Goal: Navigation & Orientation: Find specific page/section

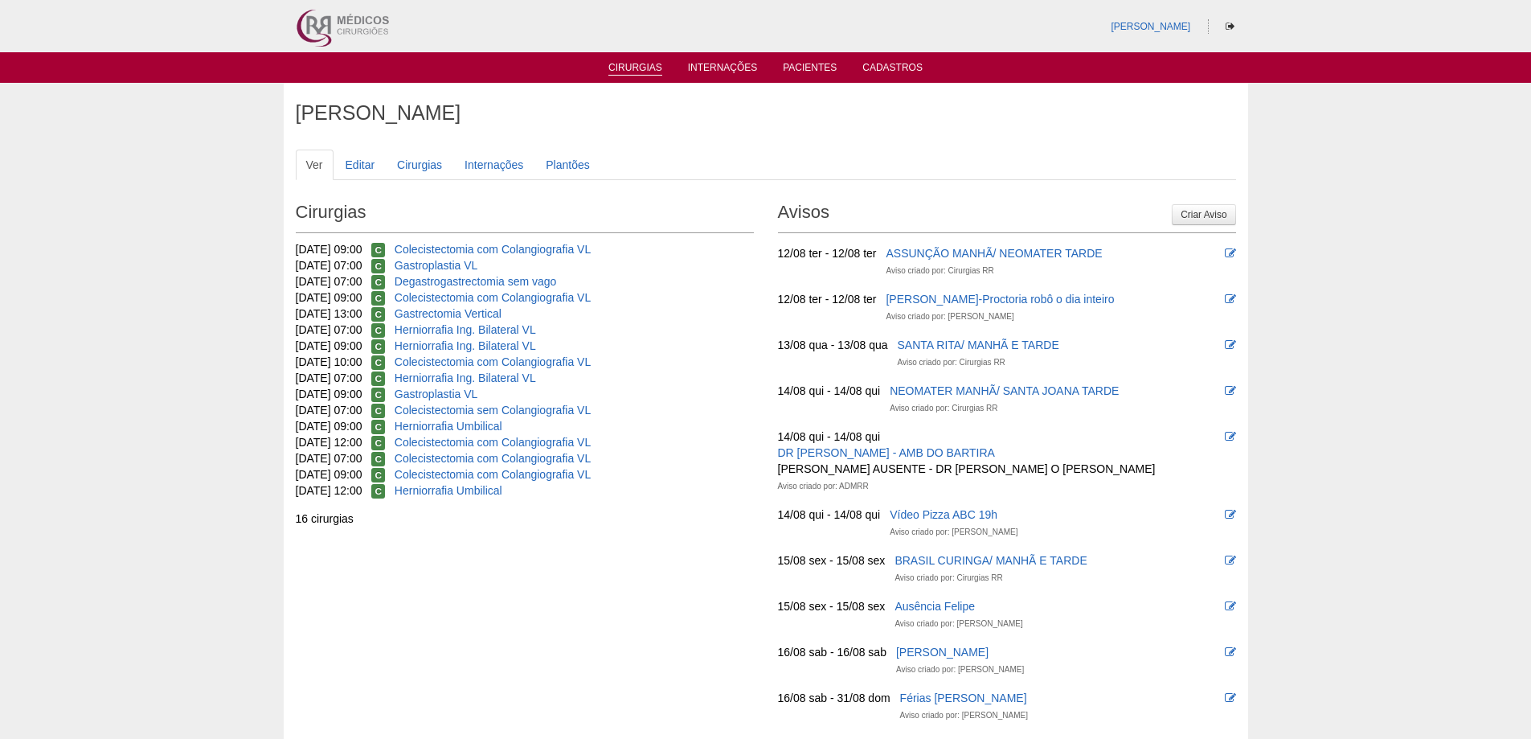
click at [645, 68] on link "Cirurgias" at bounding box center [635, 69] width 54 height 14
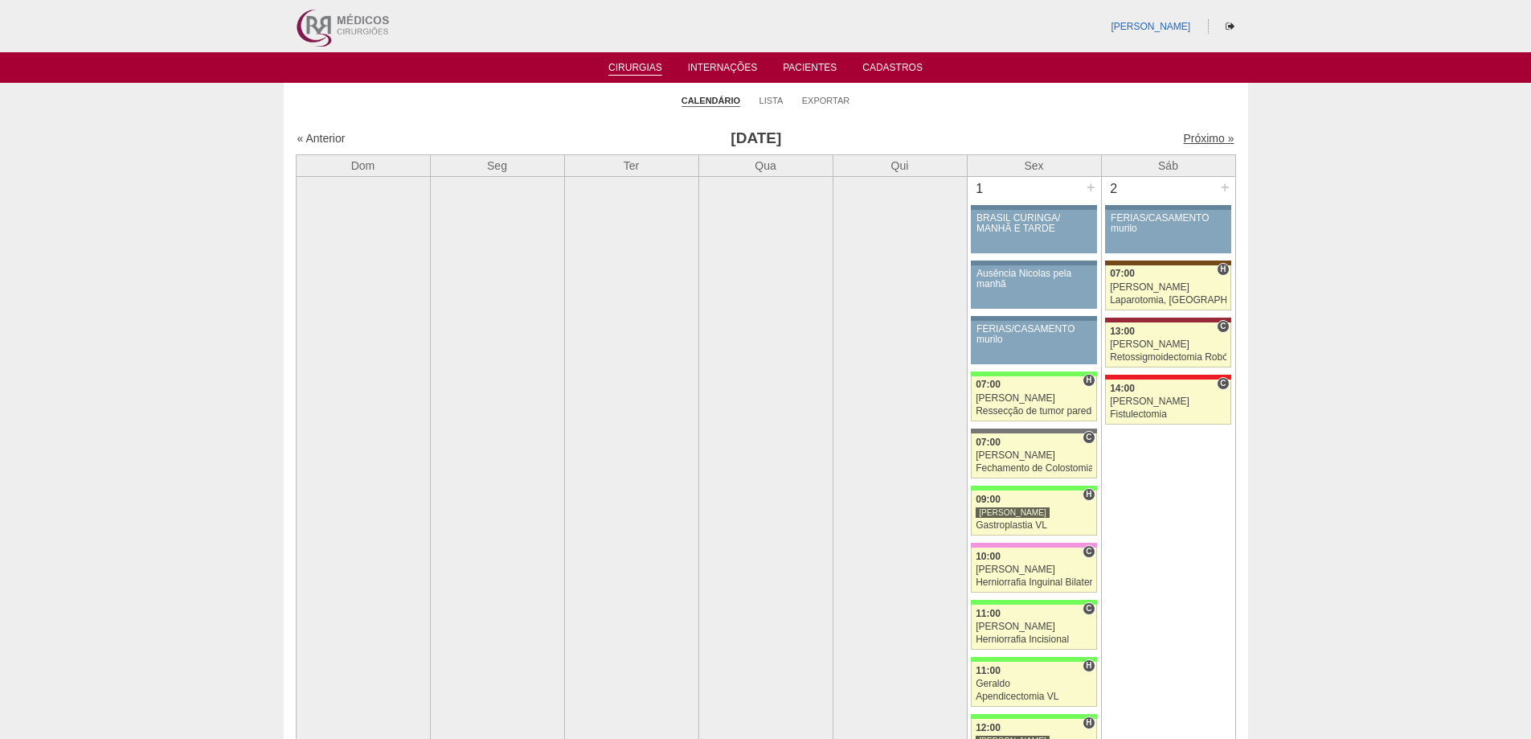
click at [1202, 137] on link "Próximo »" at bounding box center [1208, 138] width 51 height 13
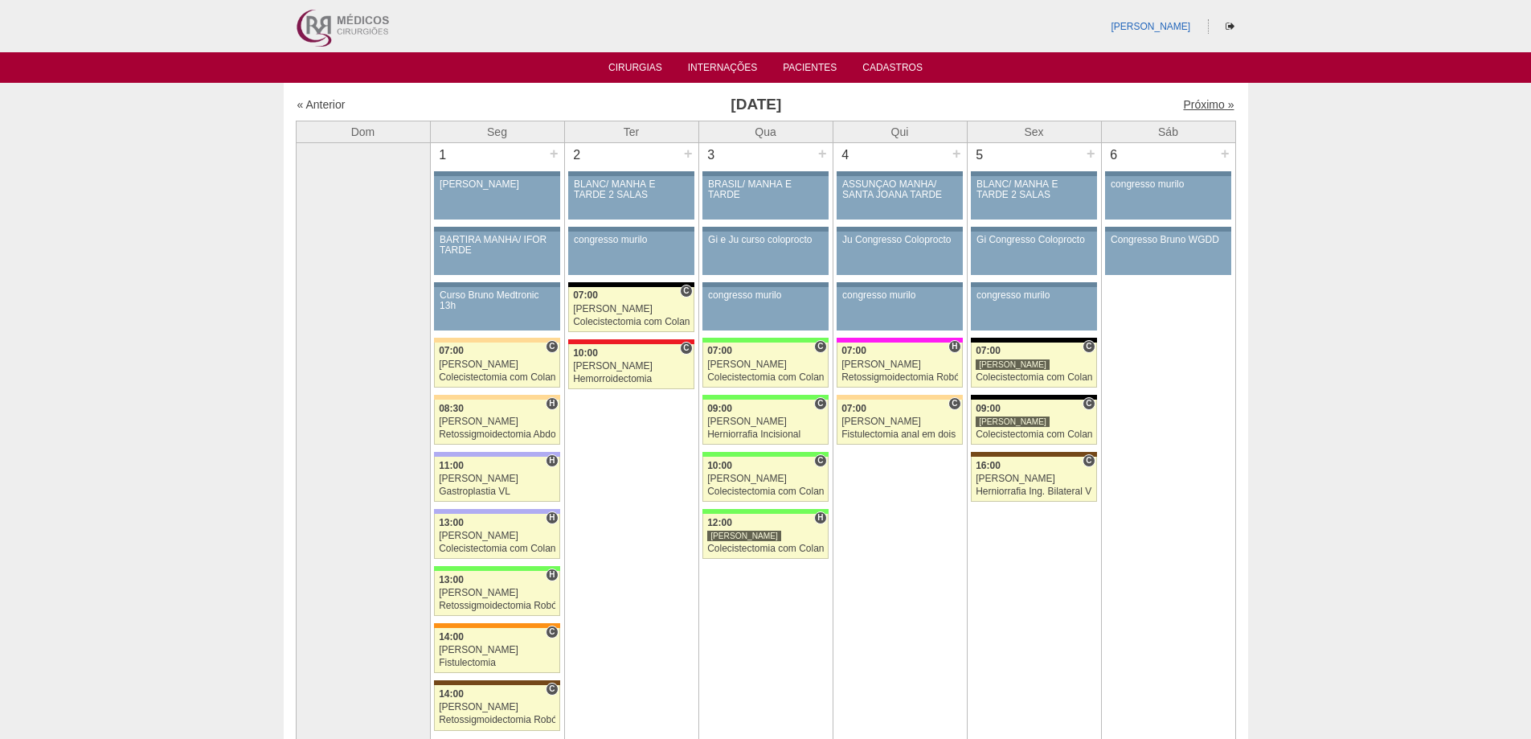
click at [1197, 100] on link "Próximo »" at bounding box center [1208, 104] width 51 height 13
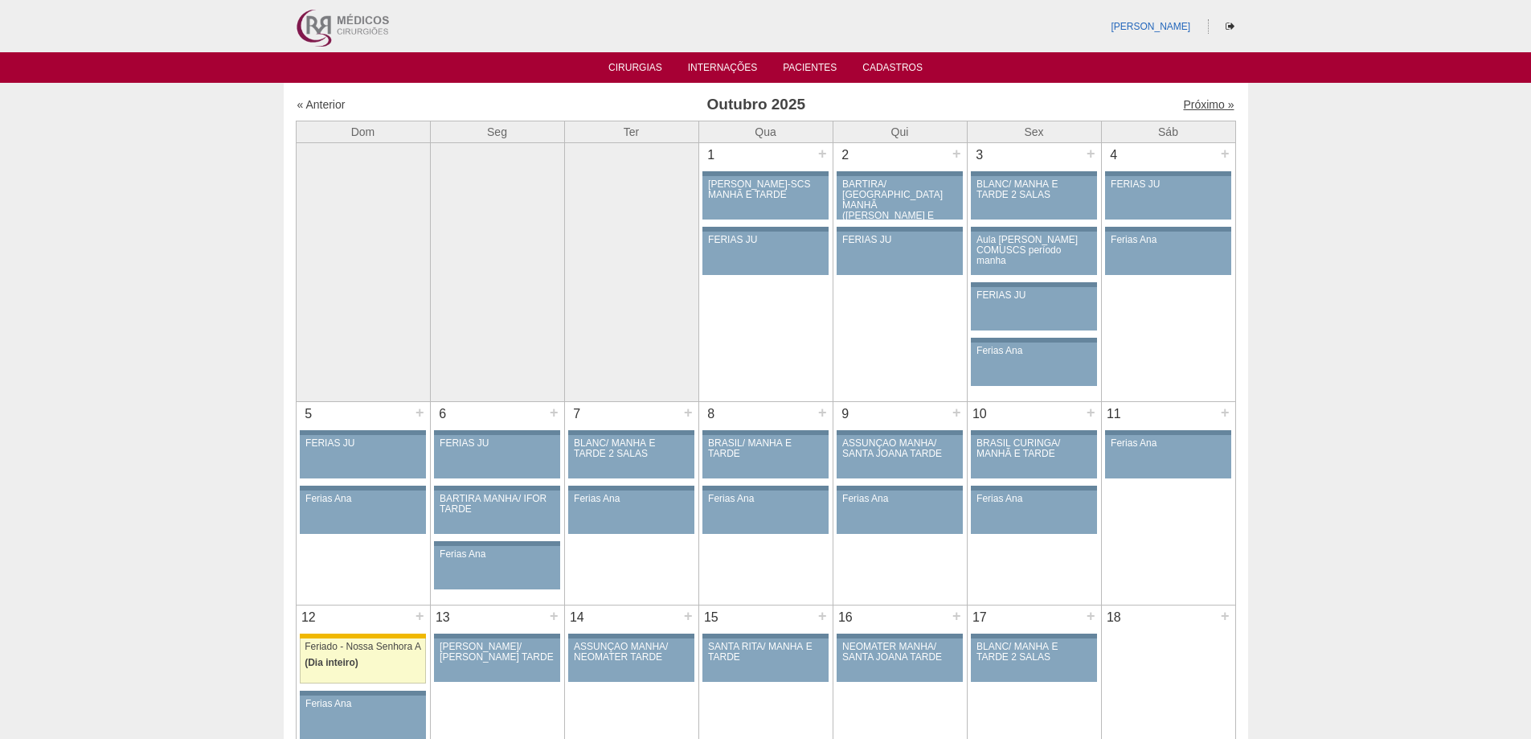
click at [1185, 104] on link "Próximo »" at bounding box center [1208, 104] width 51 height 13
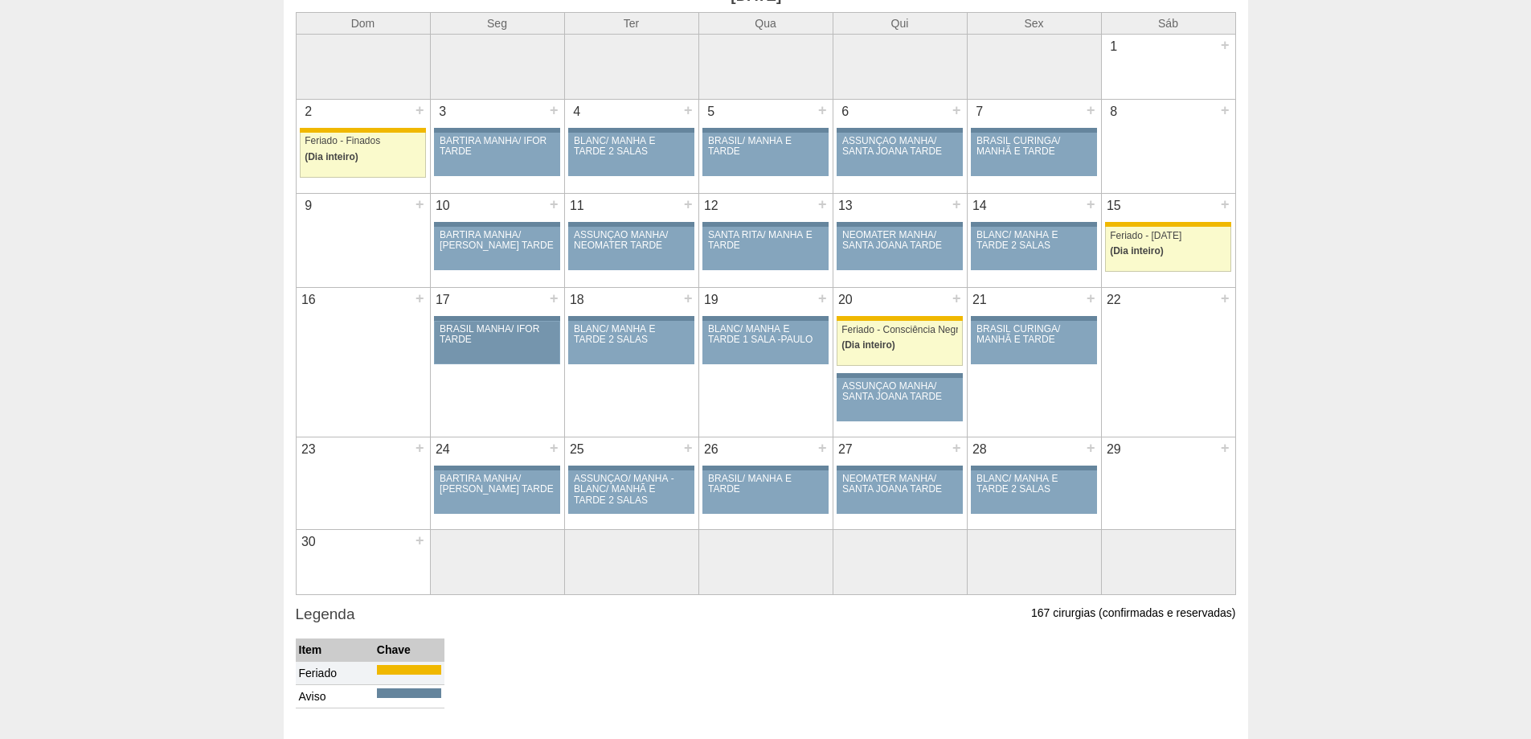
scroll to position [80, 0]
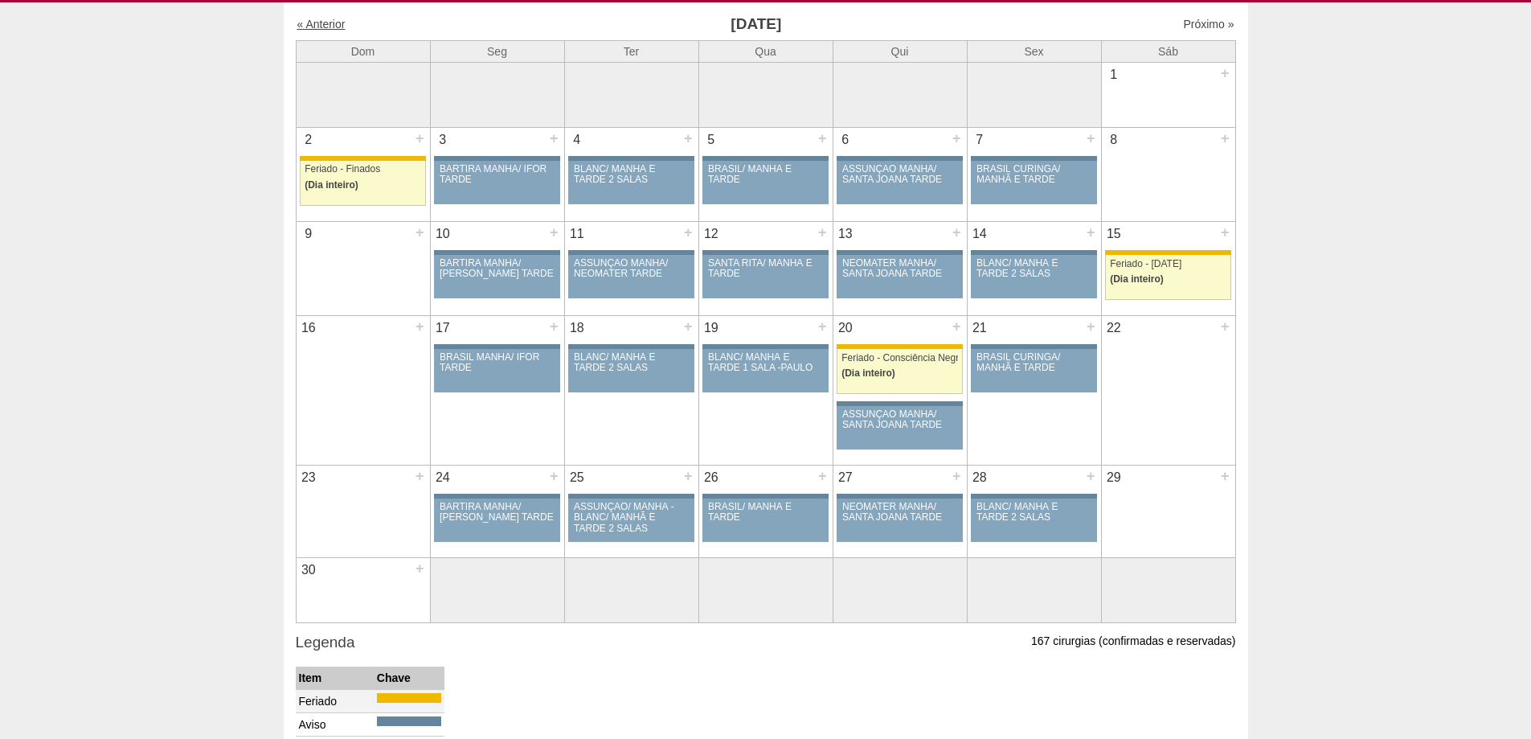
click at [336, 20] on link "« Anterior" at bounding box center [321, 24] width 48 height 13
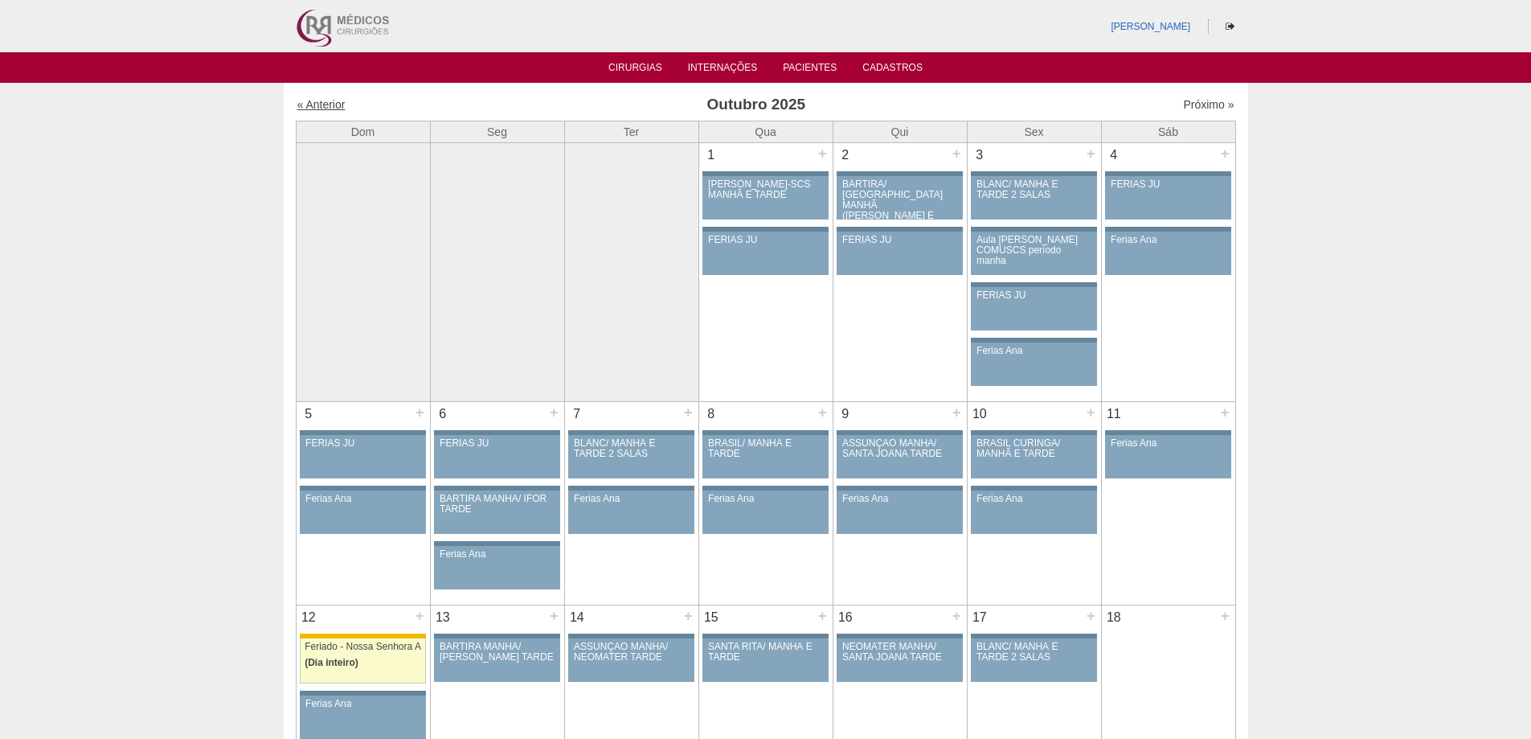
click at [327, 107] on link "« Anterior" at bounding box center [321, 104] width 48 height 13
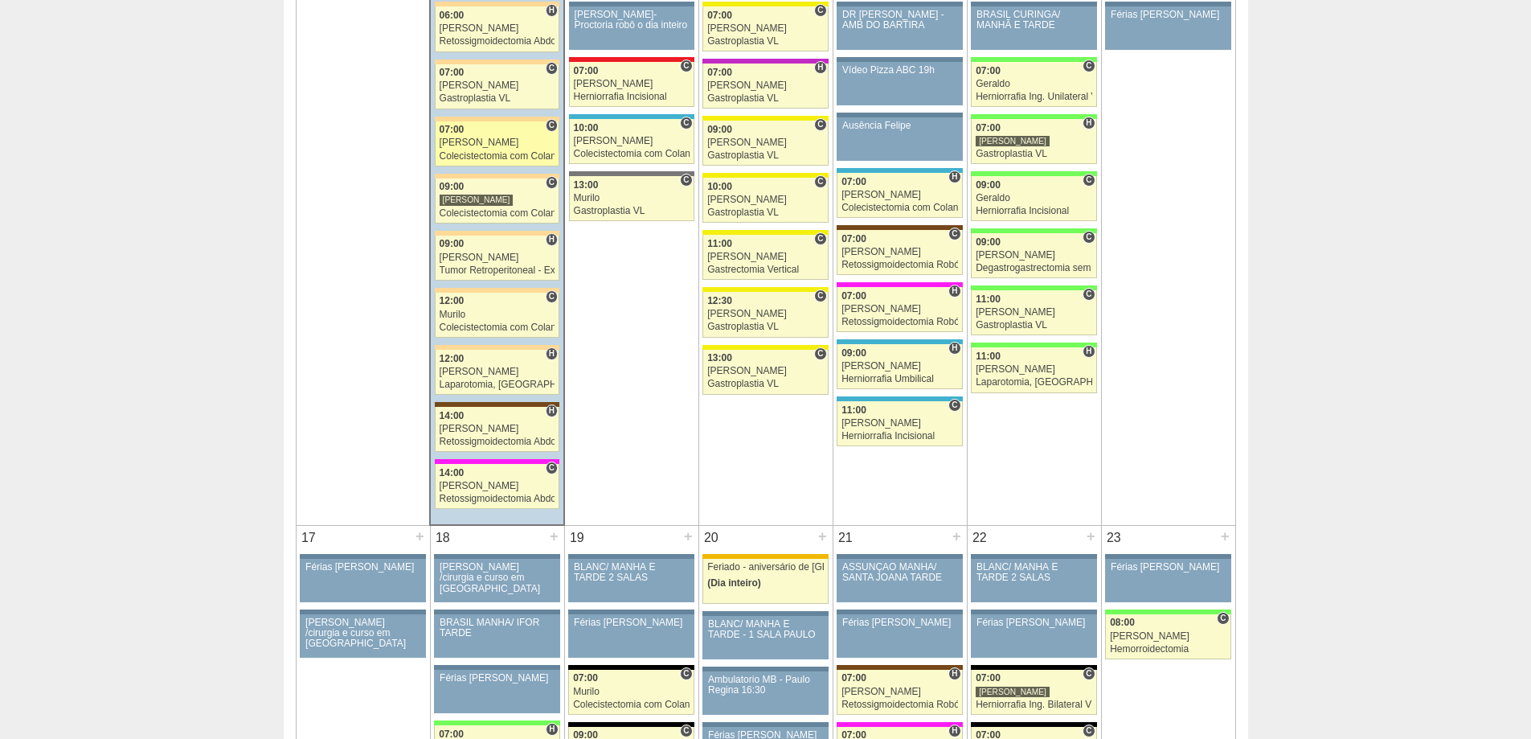
scroll to position [1929, 0]
